Goal: Task Accomplishment & Management: Complete application form

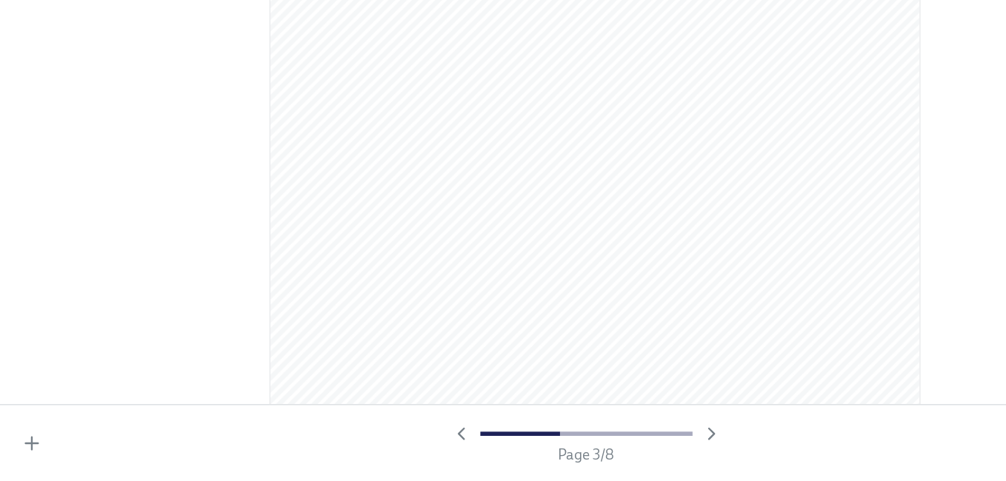
scroll to position [1340, 0]
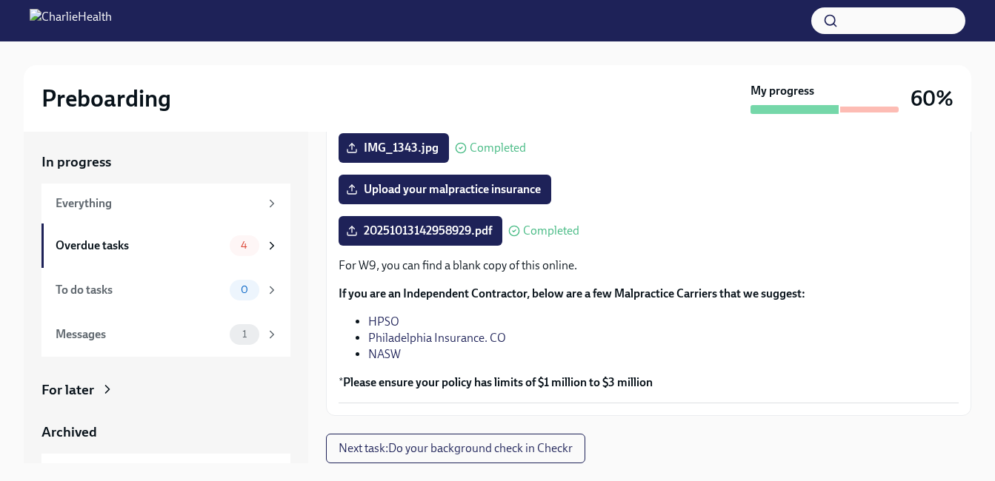
scroll to position [27, 0]
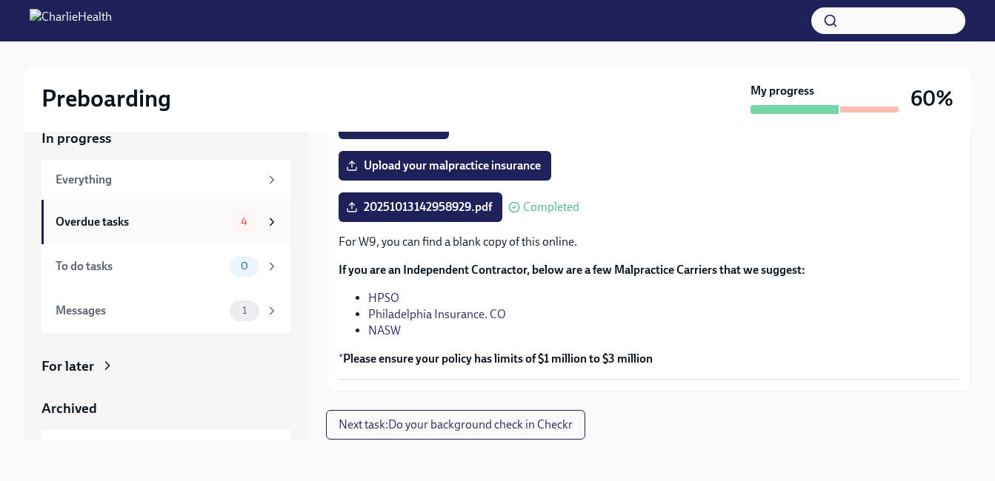
click at [249, 219] on div "4" at bounding box center [254, 222] width 49 height 21
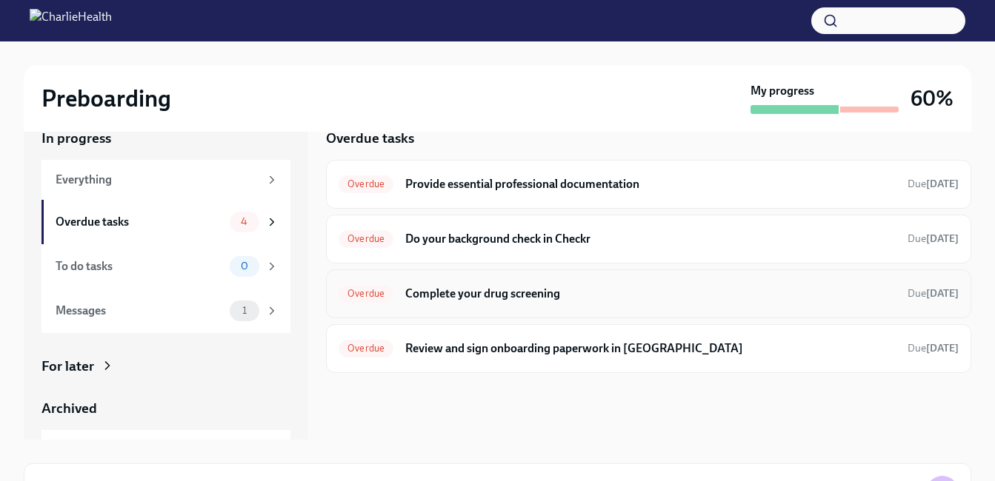
click at [362, 298] on span "Overdue" at bounding box center [365, 293] width 55 height 11
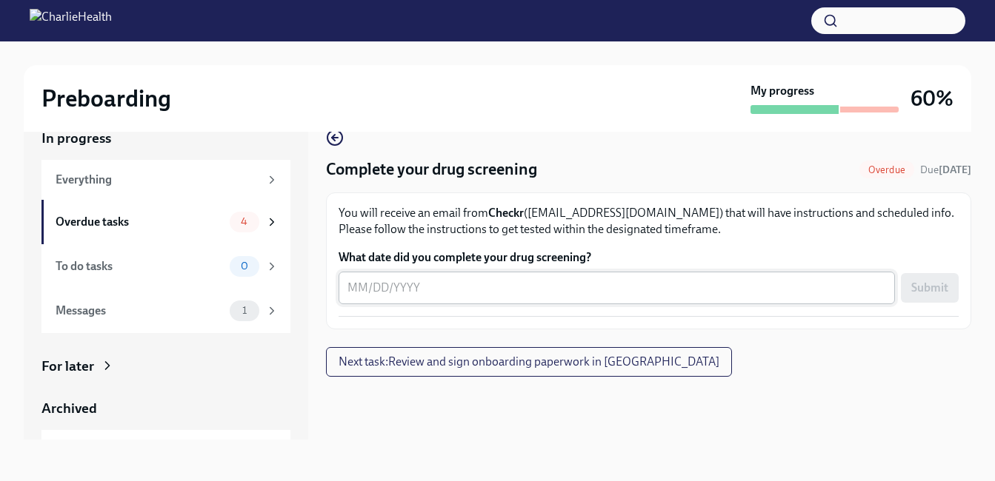
click at [394, 302] on div "x ​" at bounding box center [616, 288] width 556 height 33
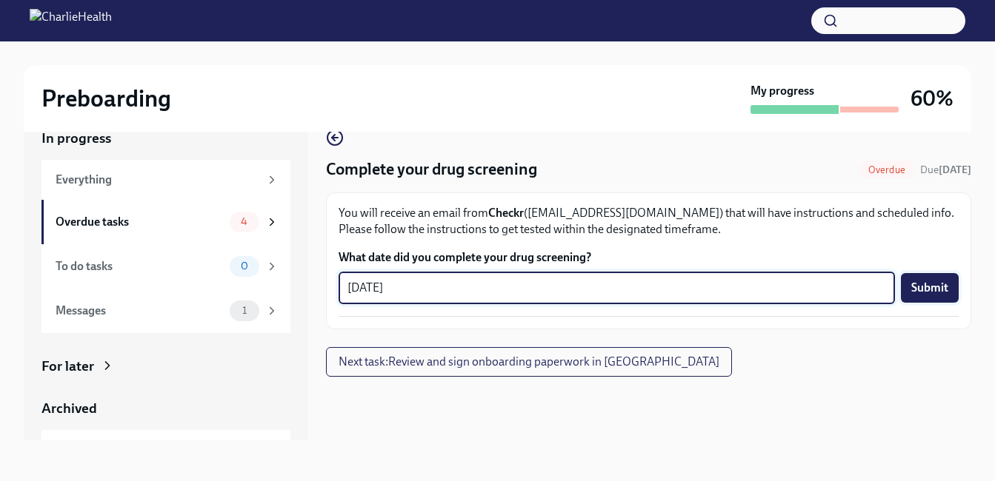
type textarea "10/13/2025"
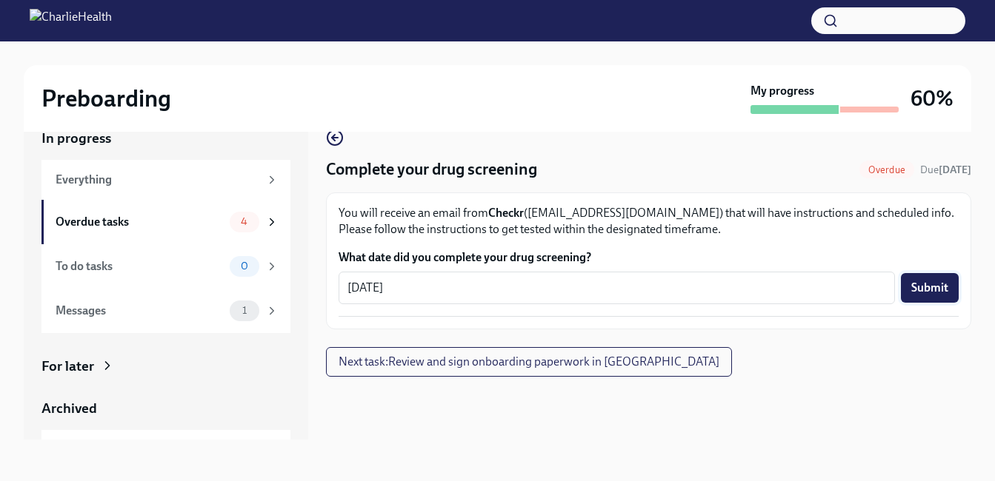
click at [930, 287] on span "Submit" at bounding box center [929, 288] width 37 height 15
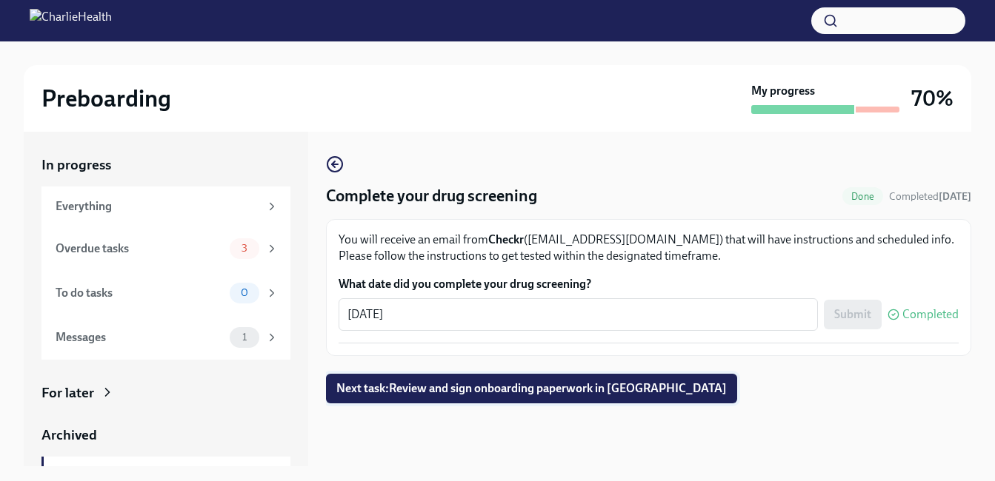
click at [578, 384] on span "Next task : Review and sign onboarding paperwork in UKG" at bounding box center [531, 388] width 390 height 15
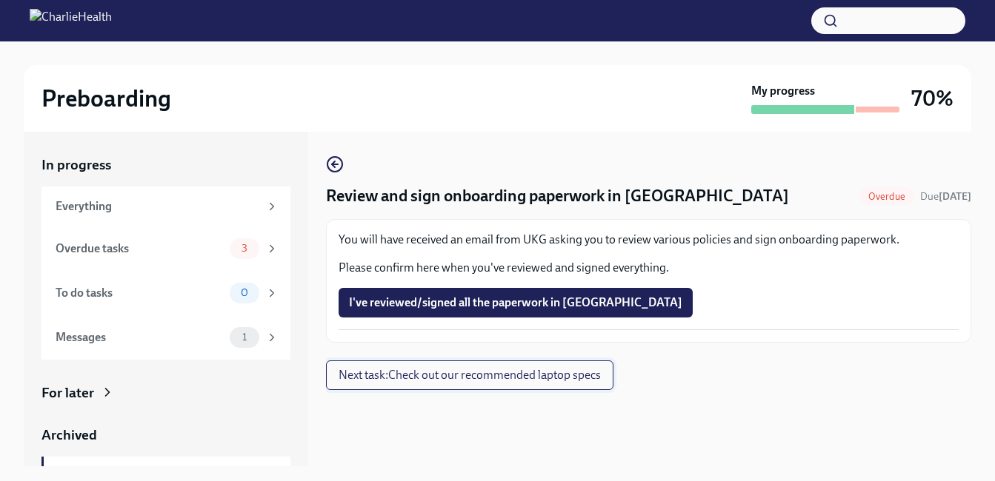
click at [449, 379] on span "Next task : Check out our recommended laptop specs" at bounding box center [469, 375] width 262 height 15
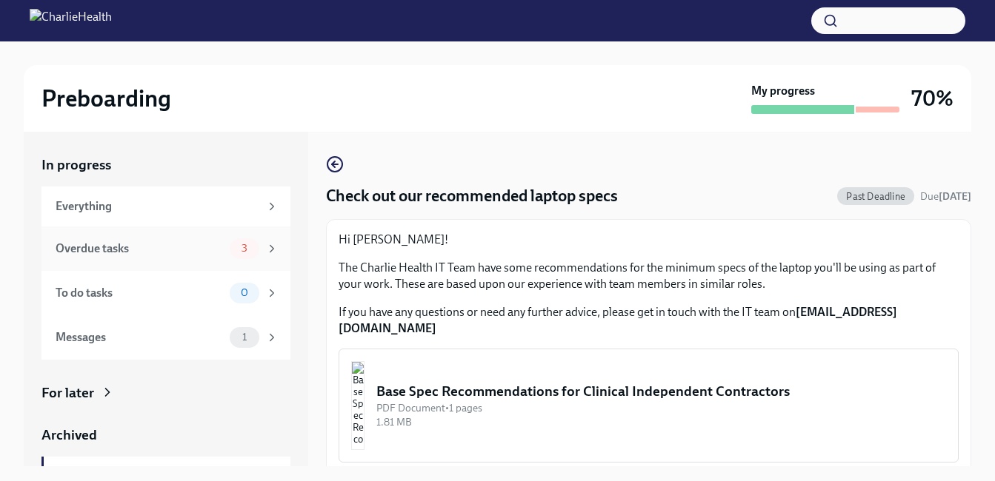
click at [265, 250] on icon at bounding box center [271, 248] width 13 height 13
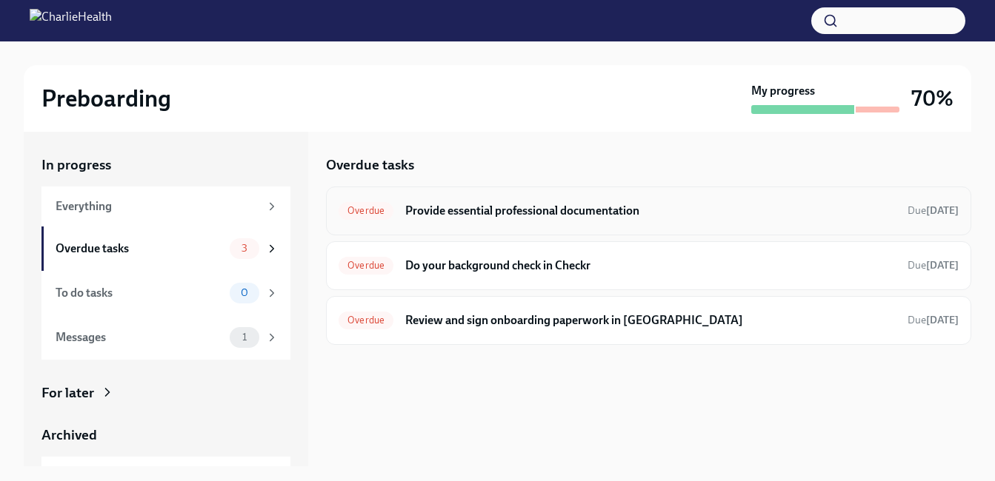
click at [358, 213] on span "Overdue" at bounding box center [365, 210] width 55 height 11
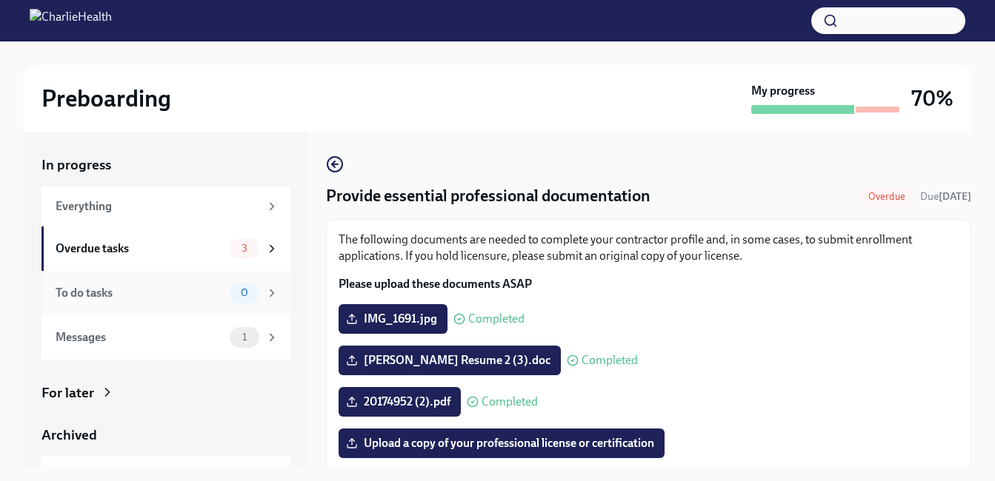
click at [251, 296] on div "0" at bounding box center [254, 293] width 49 height 21
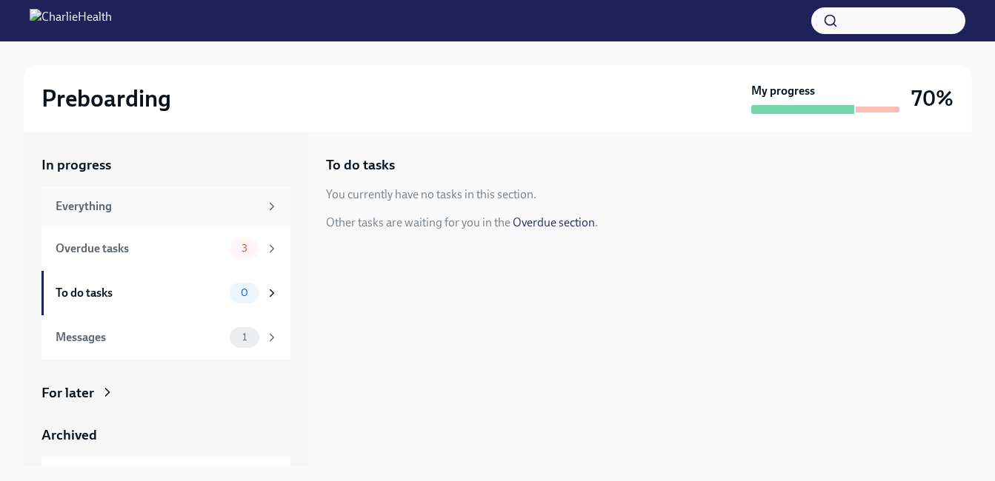
click at [180, 208] on div "Everything" at bounding box center [158, 206] width 204 height 16
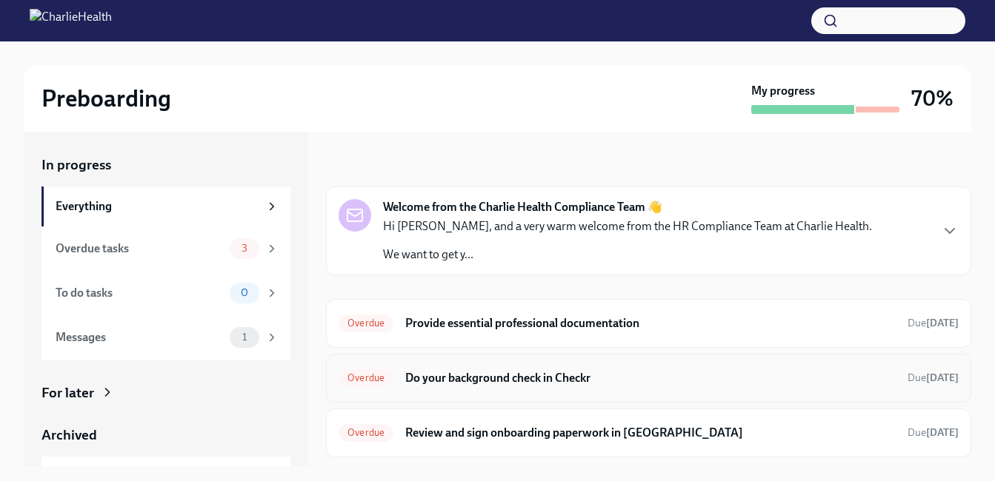
click at [469, 383] on h6 "Do your background check in Checkr" at bounding box center [650, 378] width 490 height 16
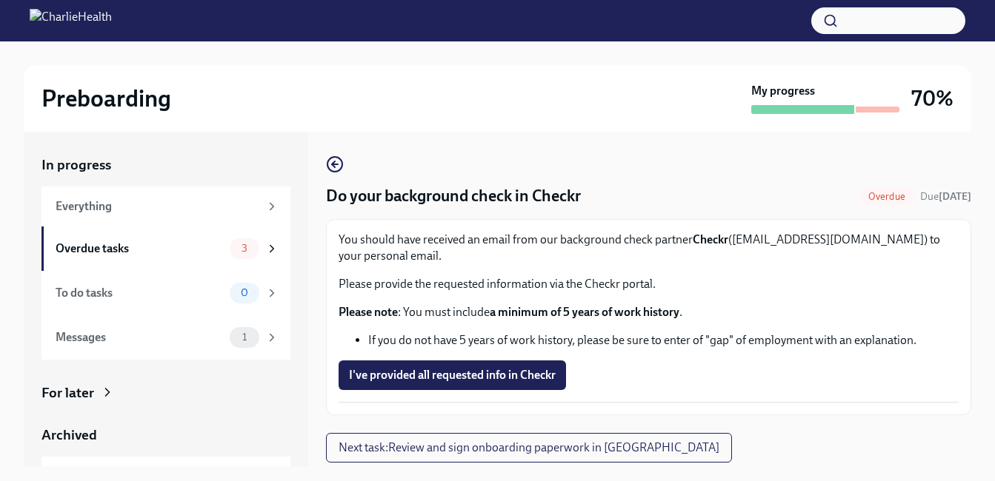
scroll to position [27, 0]
